Goal: Register for event/course

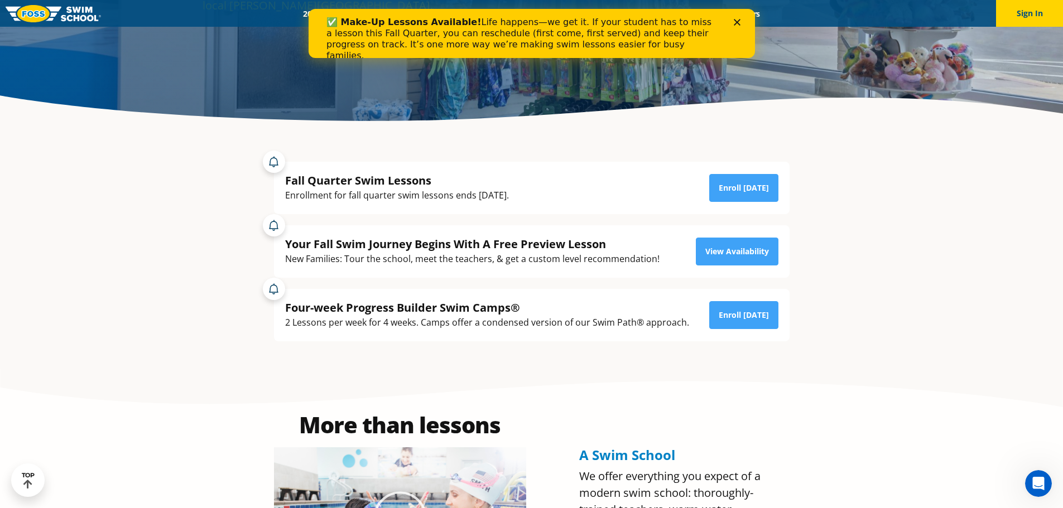
scroll to position [223, 0]
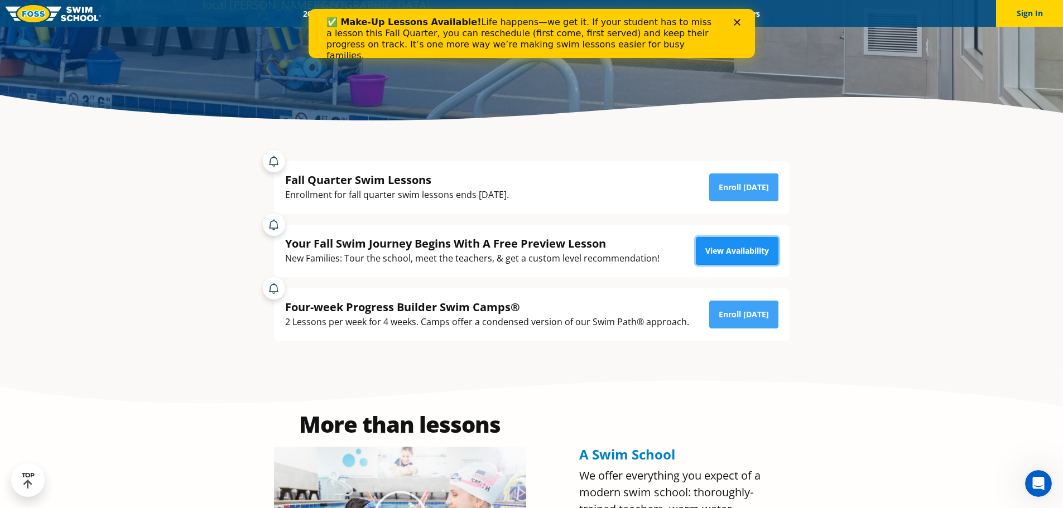
click at [760, 256] on link "View Availability" at bounding box center [737, 251] width 83 height 28
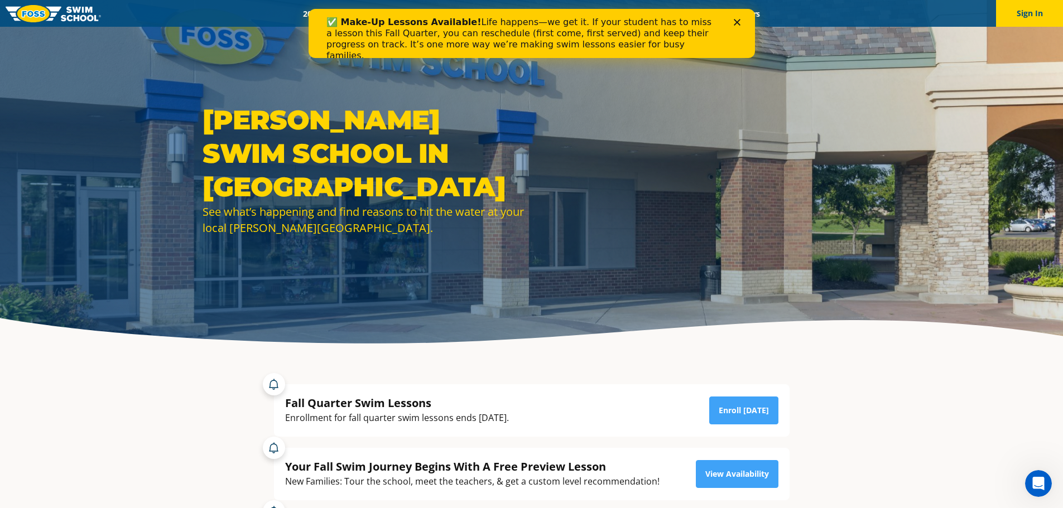
click at [738, 23] on icon "Close" at bounding box center [736, 22] width 7 height 7
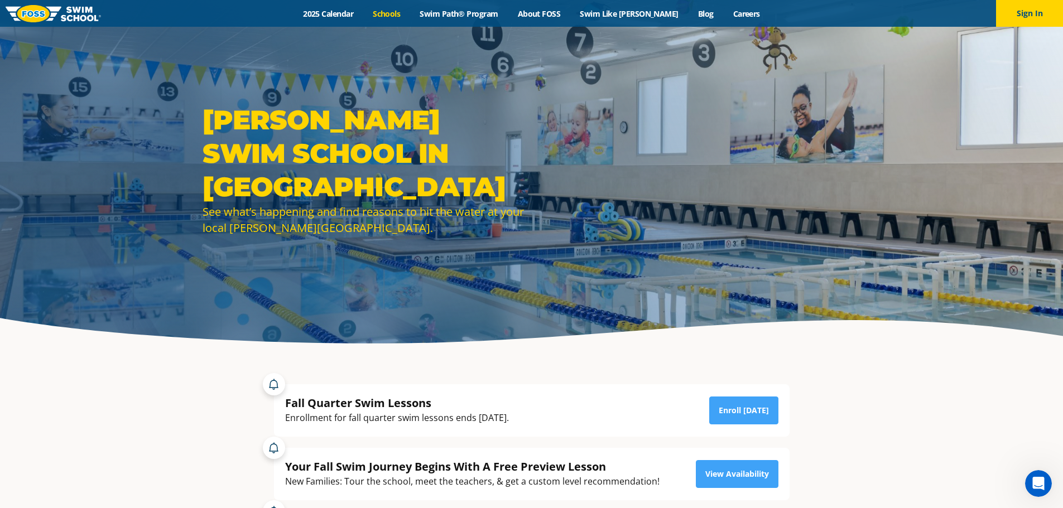
click at [401, 18] on link "Schools" at bounding box center [386, 13] width 47 height 11
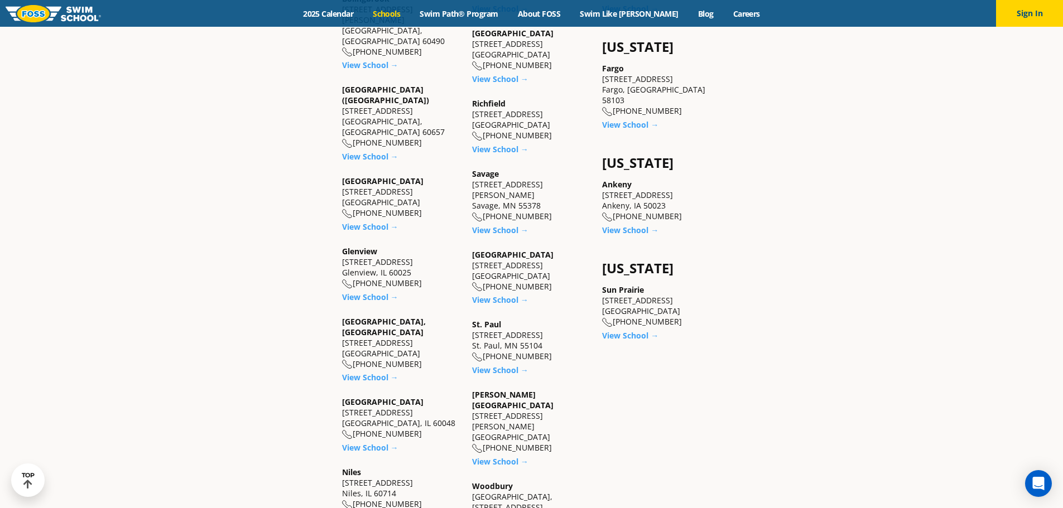
scroll to position [893, 0]
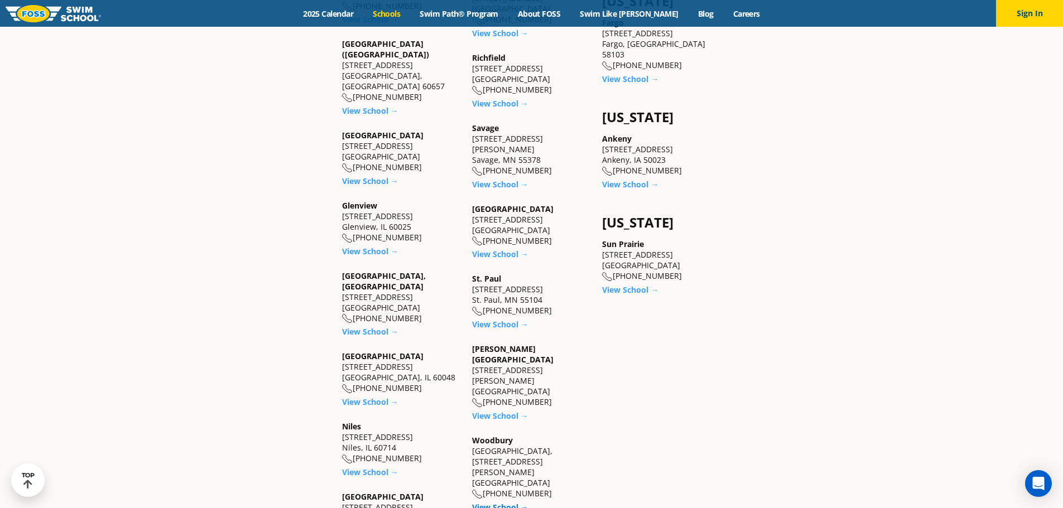
click at [511, 502] on link "View School →" at bounding box center [500, 507] width 56 height 11
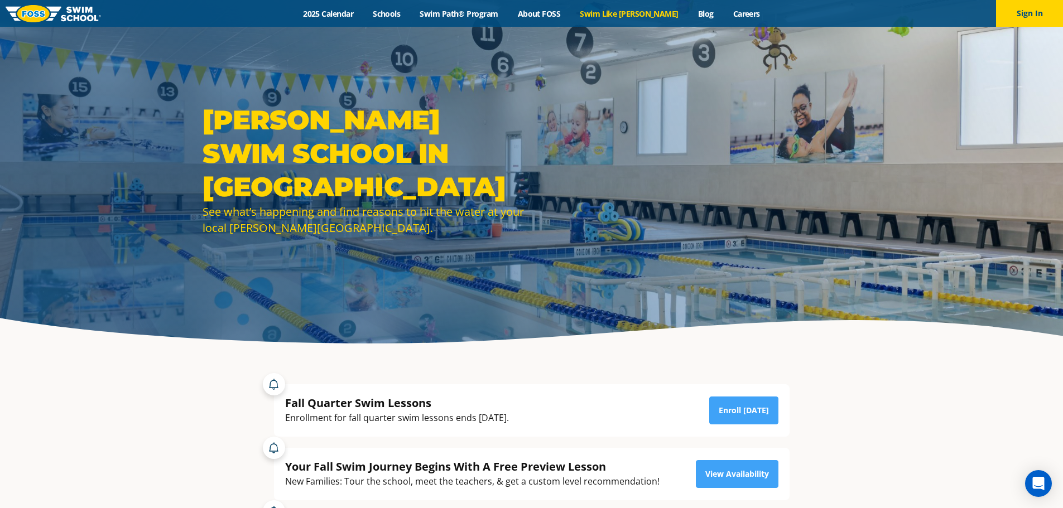
click at [623, 13] on link "Swim Like [PERSON_NAME]" at bounding box center [629, 13] width 118 height 11
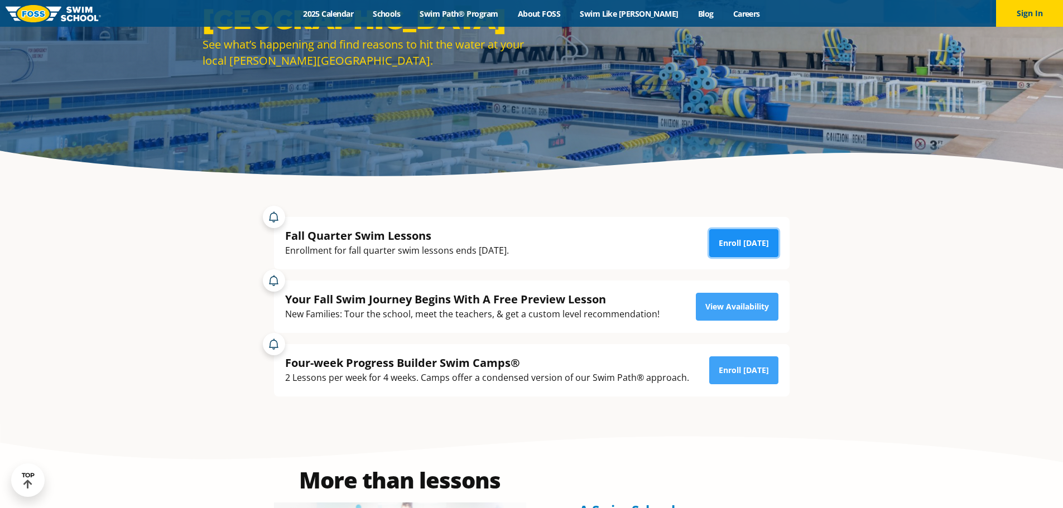
click at [768, 245] on link "Enroll Today" at bounding box center [743, 243] width 69 height 28
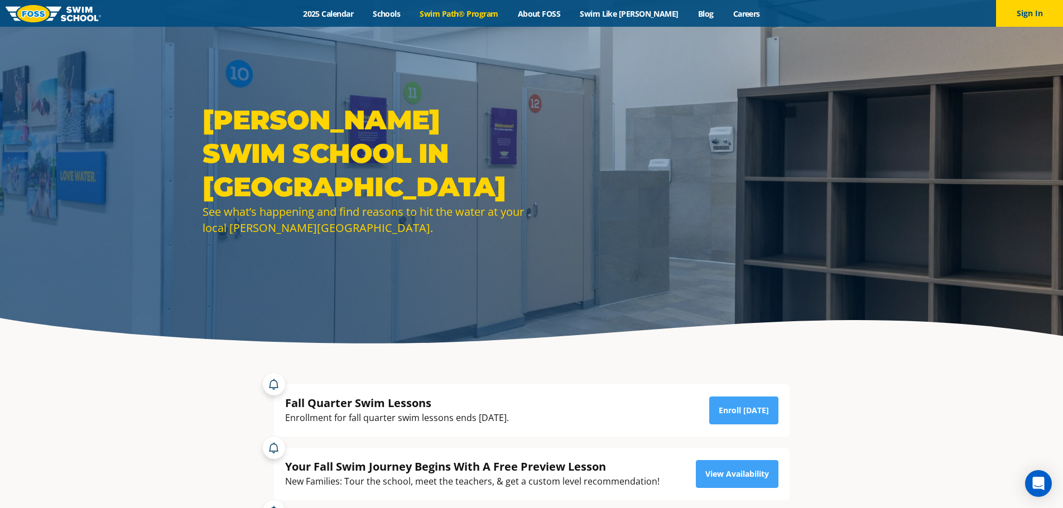
click at [482, 16] on link "Swim Path® Program" at bounding box center [459, 13] width 98 height 11
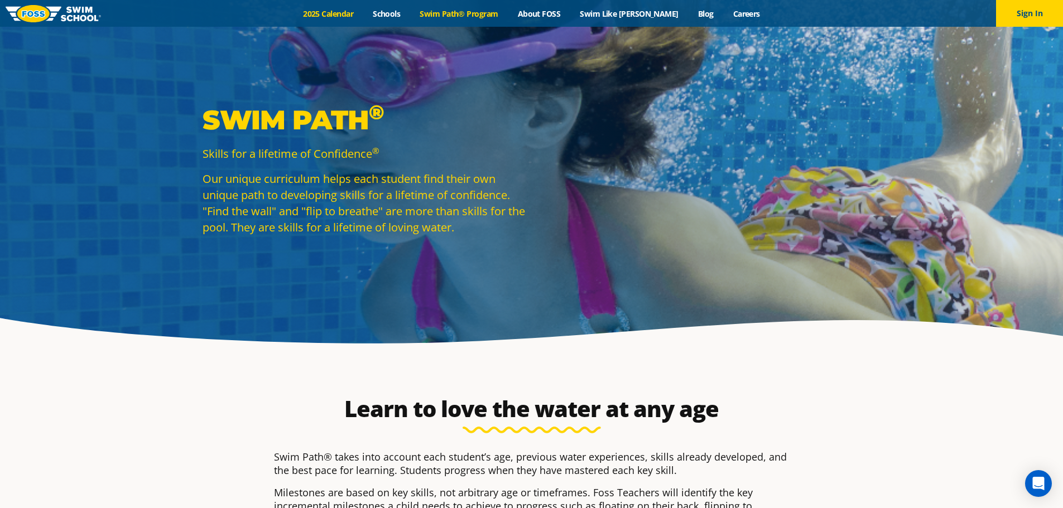
click at [351, 11] on link "2025 Calendar" at bounding box center [329, 13] width 70 height 11
